Goal: Feedback & Contribution: Submit feedback/report problem

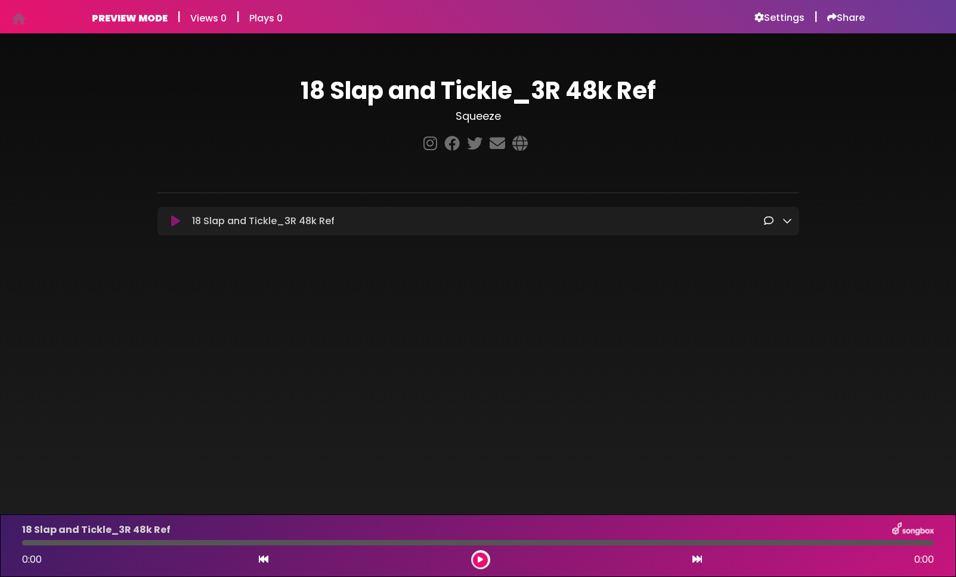
click at [767, 221] on icon at bounding box center [769, 221] width 10 height 10
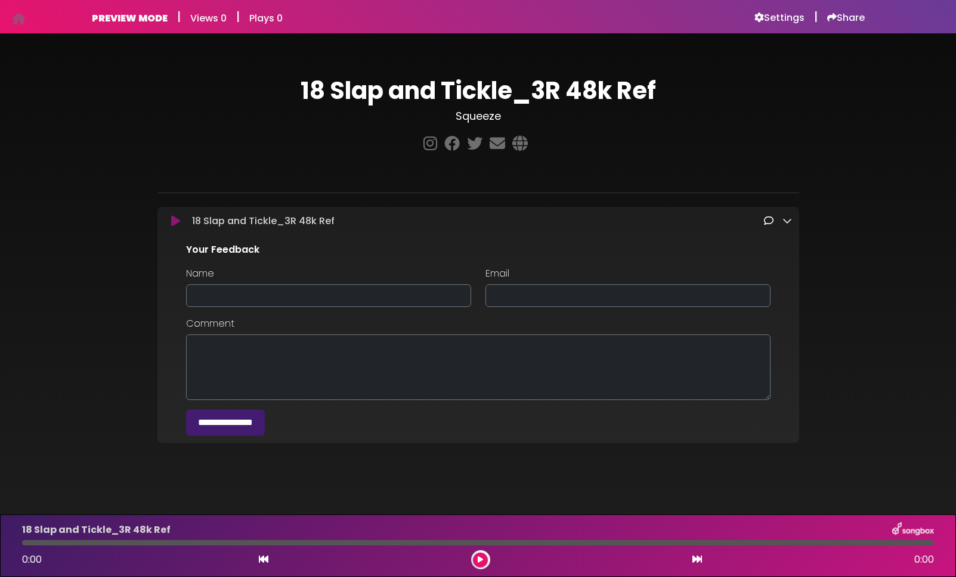
click at [767, 221] on icon at bounding box center [769, 221] width 10 height 10
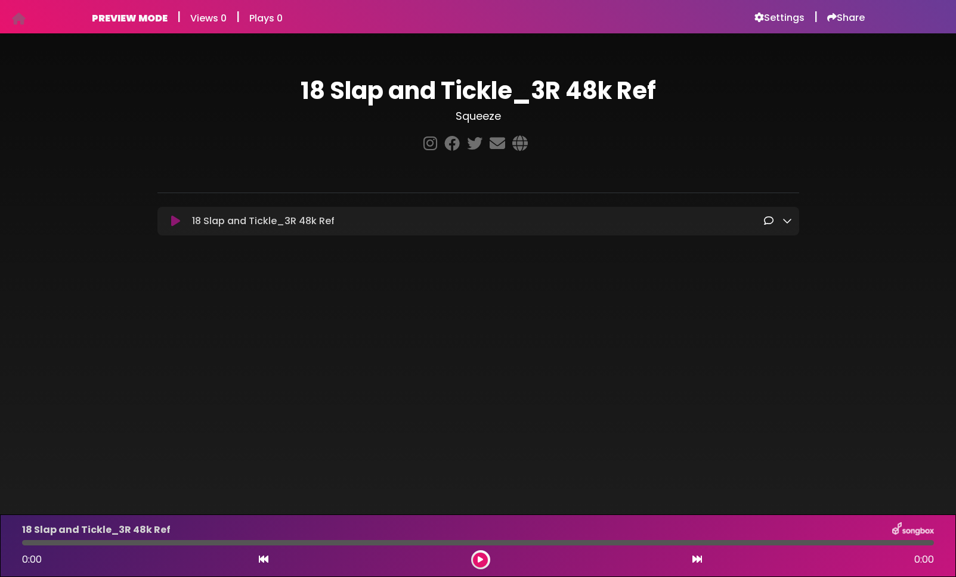
click at [783, 222] on icon at bounding box center [788, 221] width 10 height 10
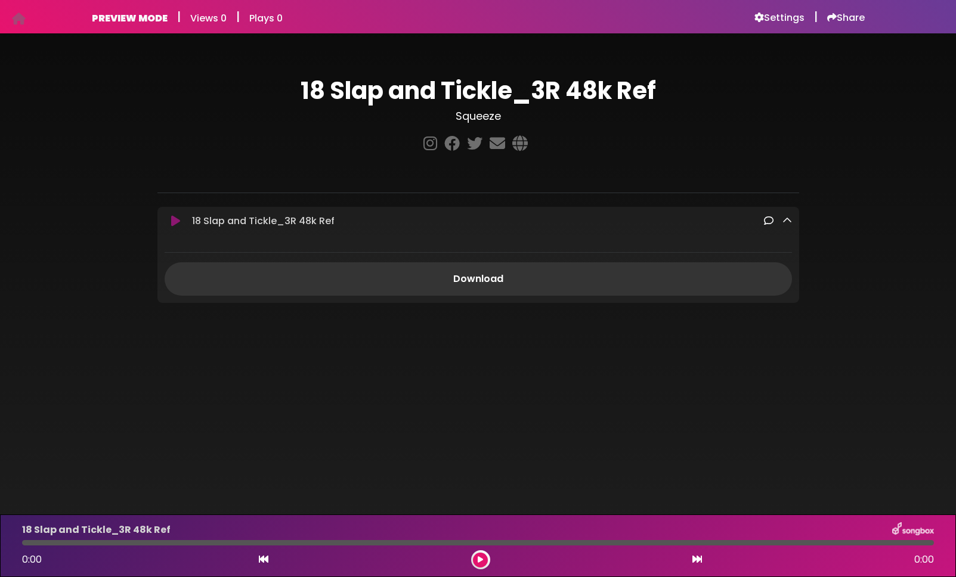
click at [783, 222] on icon at bounding box center [788, 221] width 10 height 10
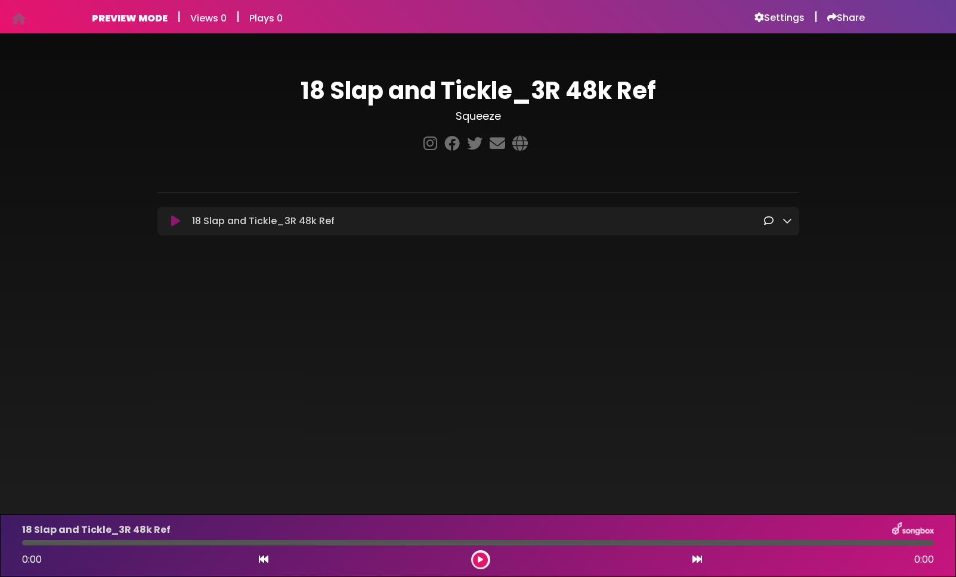
click at [769, 221] on icon at bounding box center [769, 221] width 10 height 10
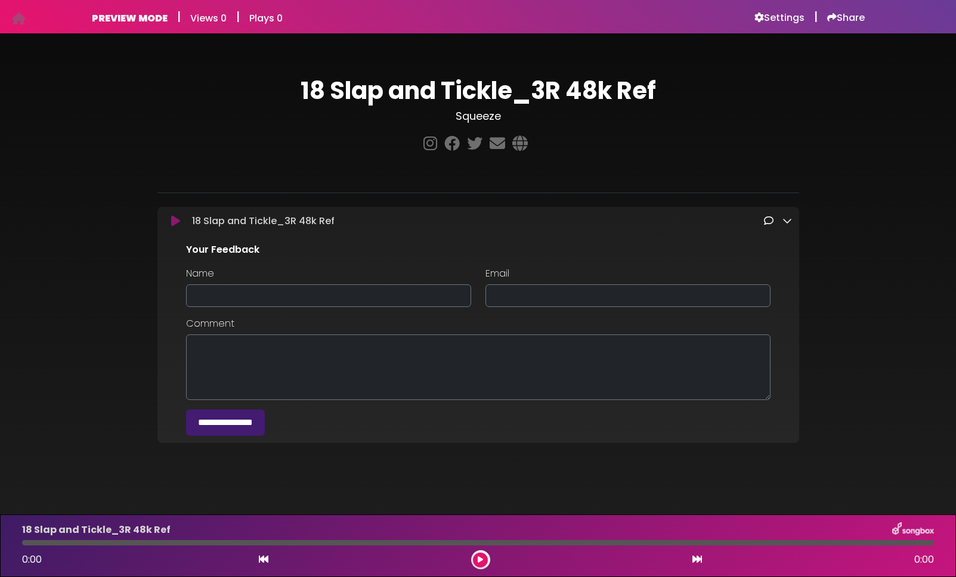
click at [769, 221] on icon at bounding box center [769, 221] width 10 height 10
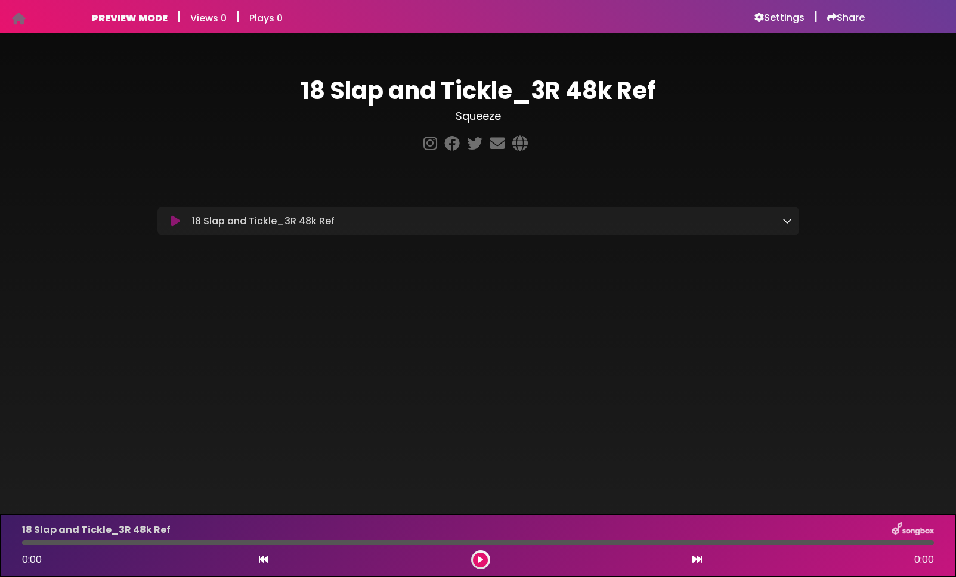
click at [20, 18] on icon at bounding box center [19, 18] width 14 height 1
